Goal: Task Accomplishment & Management: Use online tool/utility

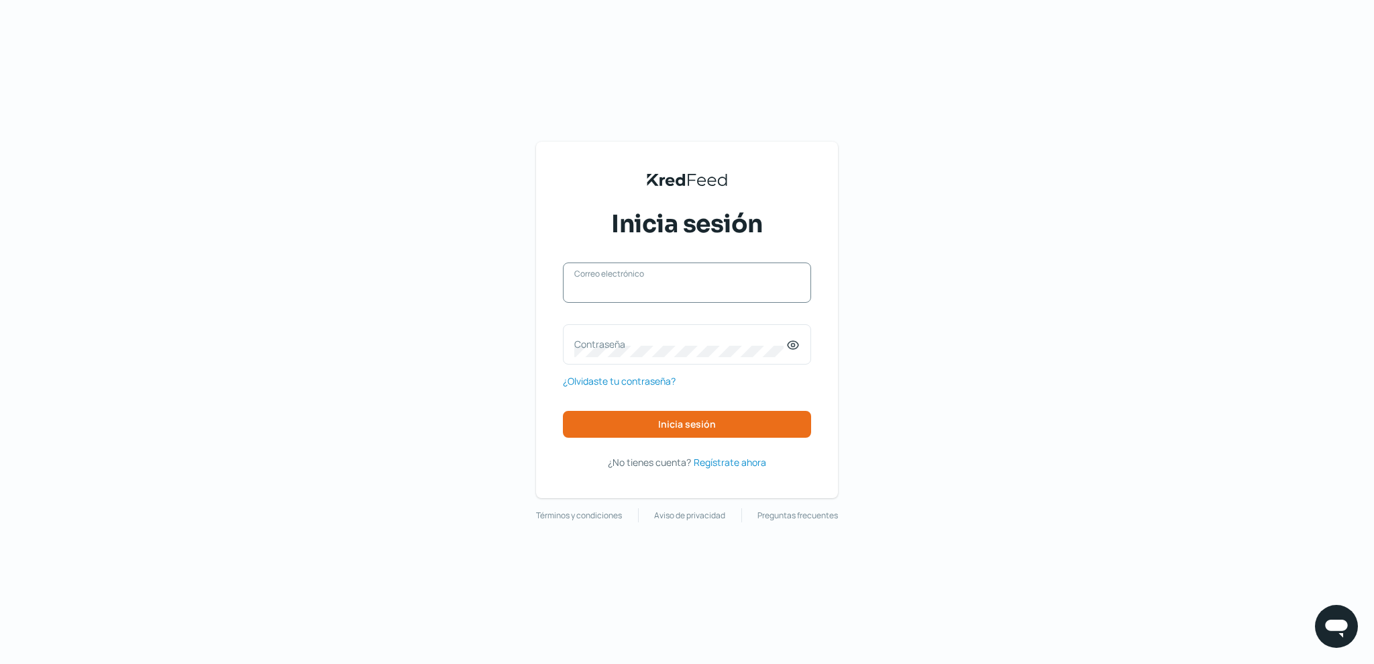
click at [690, 293] on input "Correo electrónico" at bounding box center [686, 289] width 225 height 12
type input "[EMAIL_ADDRESS][DOMAIN_NAME]"
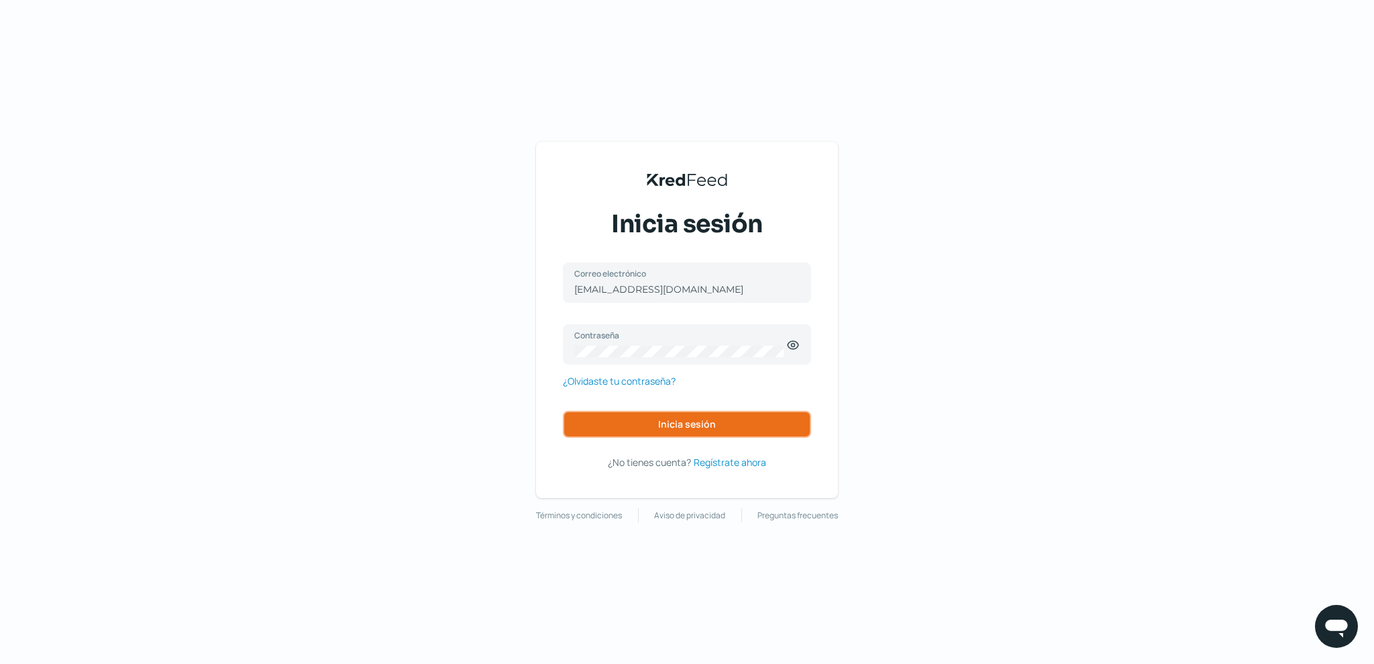
click at [732, 419] on button "Inicia sesión" at bounding box center [687, 424] width 248 height 27
click at [721, 427] on button "Inicia sesión" at bounding box center [687, 424] width 248 height 27
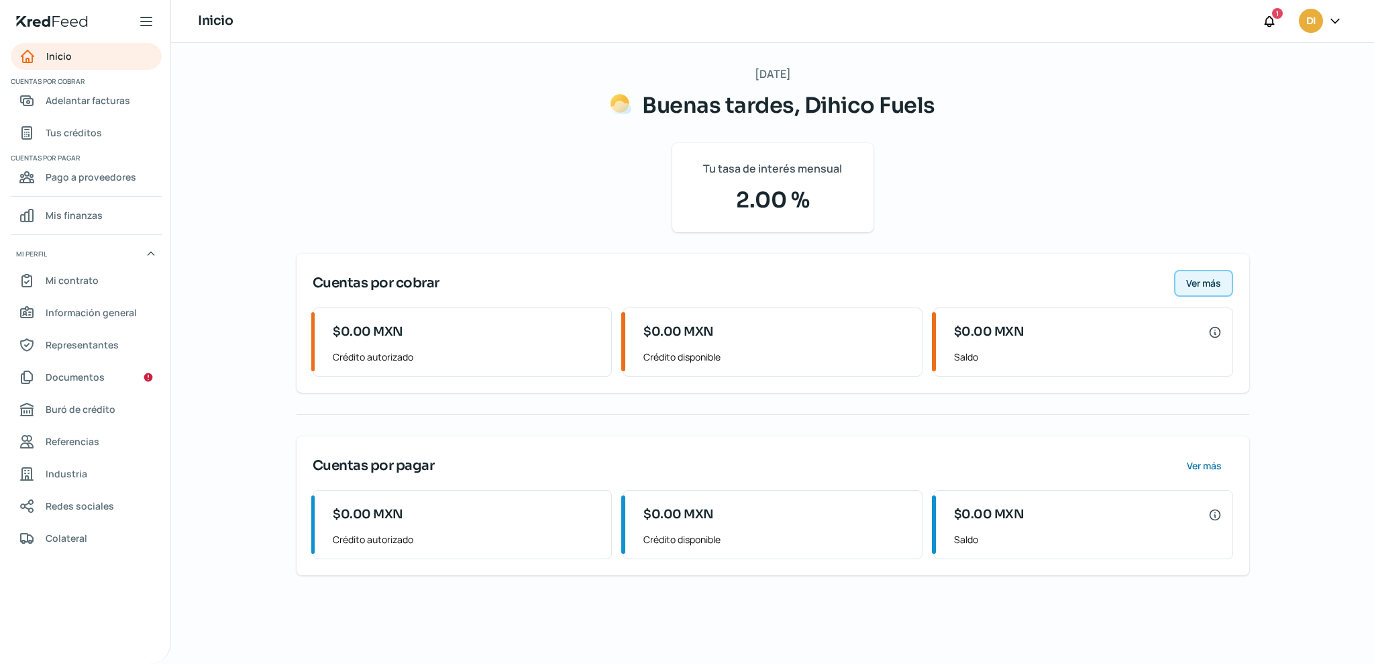
click at [1203, 278] on span "Ver más" at bounding box center [1203, 282] width 35 height 9
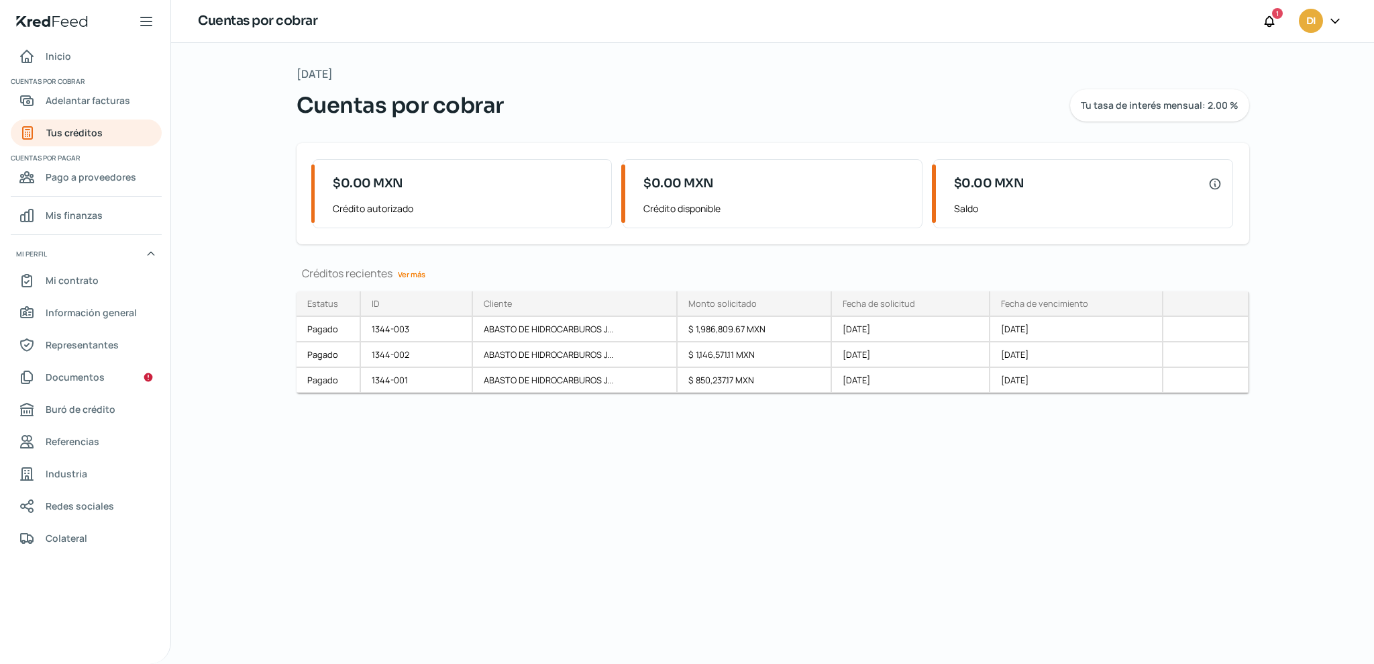
click at [52, 22] on icon at bounding box center [52, 21] width 71 height 11
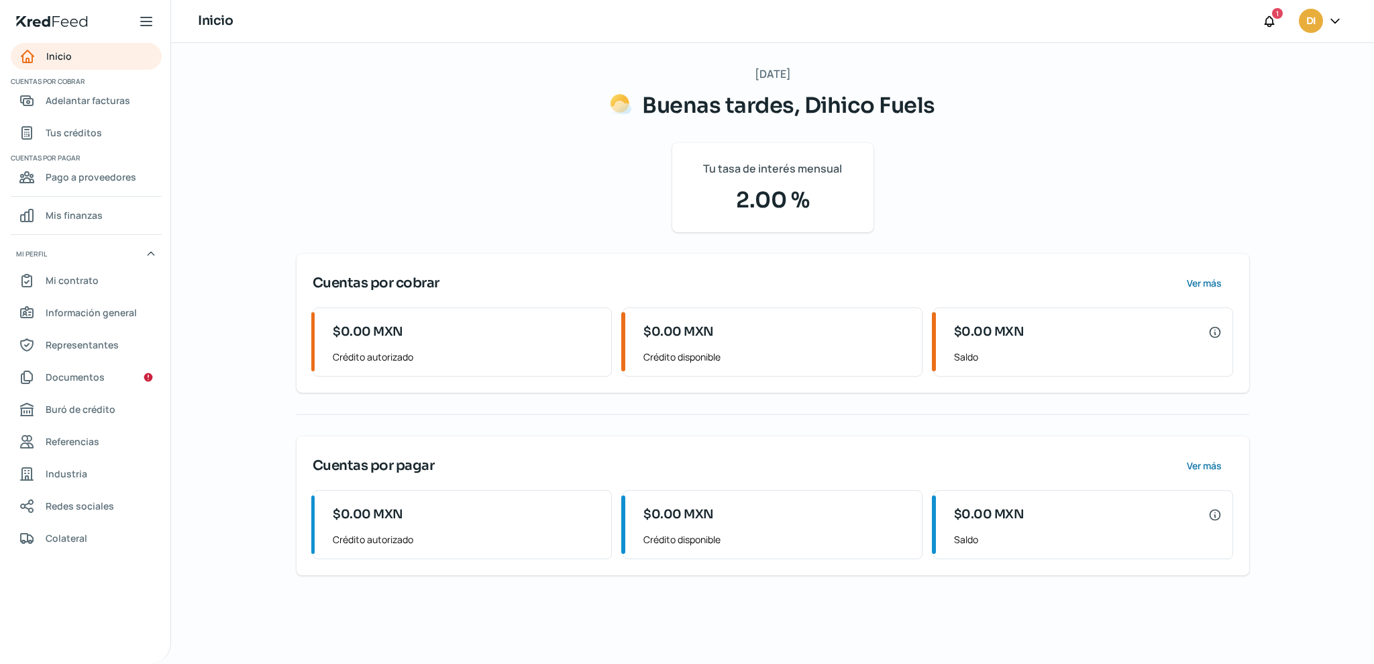
click at [143, 28] on icon at bounding box center [146, 21] width 16 height 16
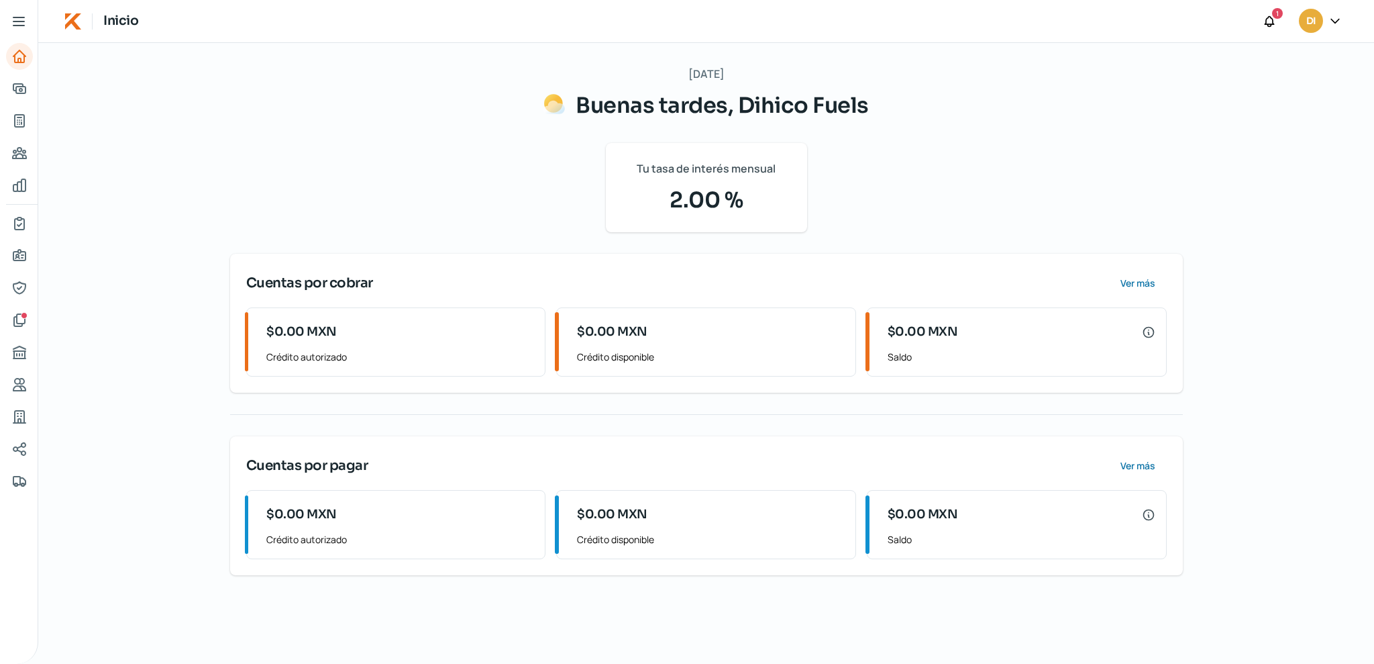
drag, startPoint x: 1331, startPoint y: 12, endPoint x: 1330, endPoint y: 22, distance: 10.2
click at [1330, 22] on div at bounding box center [1335, 22] width 24 height 26
click at [1330, 22] on icon at bounding box center [1335, 20] width 13 height 13
click at [1115, 283] on button "Ver más" at bounding box center [1137, 283] width 59 height 27
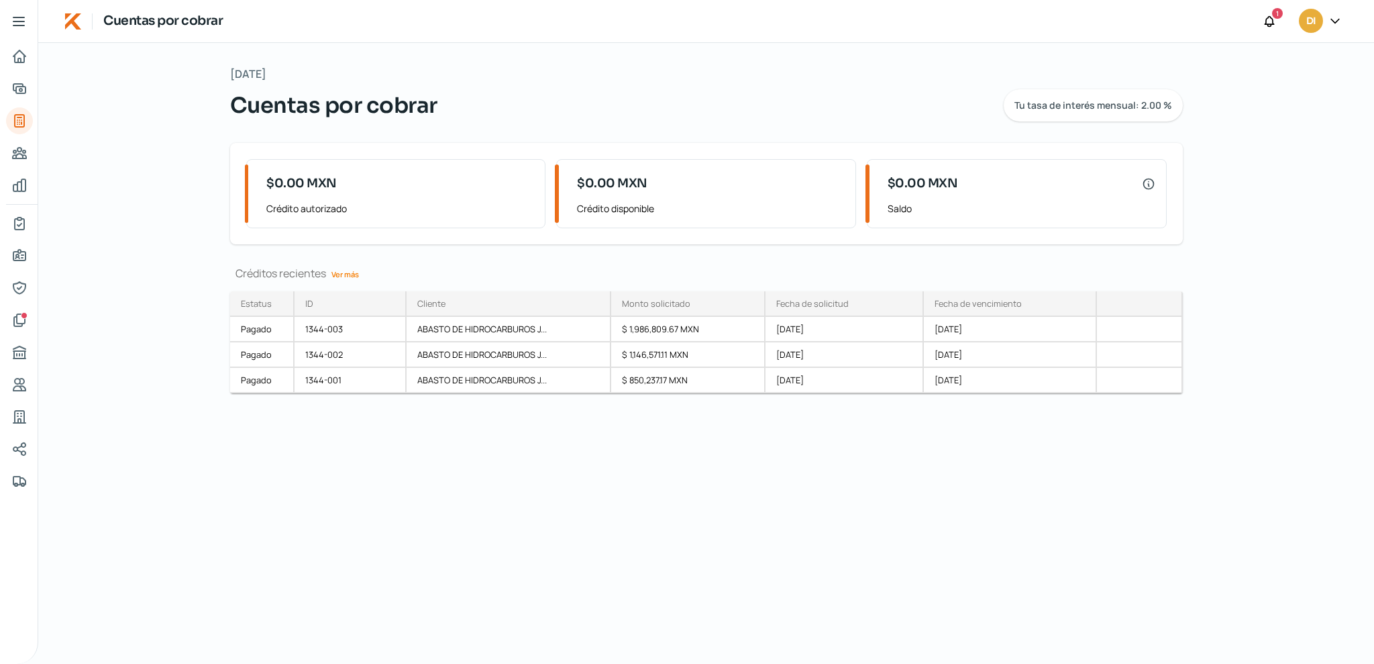
click at [1241, 100] on div "[DATE] Cuentas por cobrar Tu tasa de interés mensual: 2.00 % $0.00 MXN Crédito …" at bounding box center [706, 353] width 1336 height 621
